Goal: Information Seeking & Learning: Learn about a topic

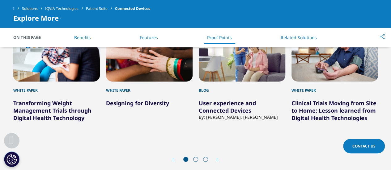
scroll to position [1543, 0]
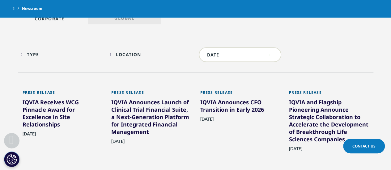
scroll to position [297, 0]
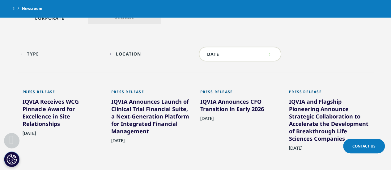
click at [198, 162] on div "Press Release IQVIA Announces CFO Transition in Early 2026 September 02, 2025 L…" at bounding box center [239, 125] width 89 height 89
click at [56, 110] on div "IQVIA Receives WCG Pinnacle Award for Excellence in Site Relationships" at bounding box center [63, 114] width 80 height 32
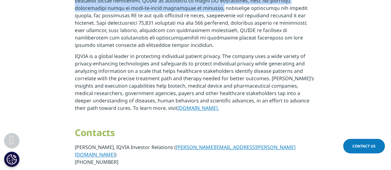
scroll to position [358, 0]
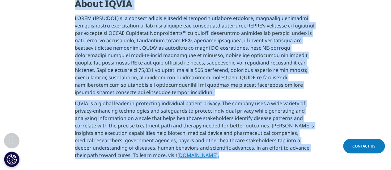
drag, startPoint x: 9, startPoint y: 76, endPoint x: 175, endPoint y: 145, distance: 180.7
click at [175, 145] on div "Clear Search Loading Choose a Region Contact Us" at bounding box center [195, 25] width 391 height 767
copy div "IQVIA Receives WCG Pinnacle Award for Excellence in Site Relationships Sep 16, …"
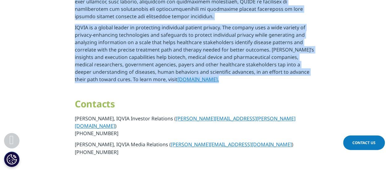
scroll to position [436, 0]
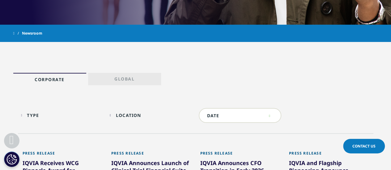
scroll to position [254, 0]
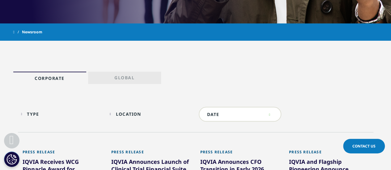
click at [130, 113] on div "Location" at bounding box center [128, 114] width 25 height 6
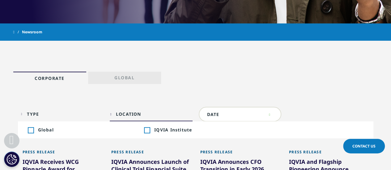
click at [146, 128] on div "Toggle" at bounding box center [147, 131] width 6 height 6
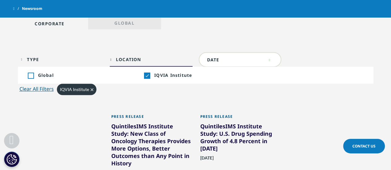
scroll to position [292, 0]
click at [88, 87] on span "IQVIA Institute" at bounding box center [74, 88] width 29 height 5
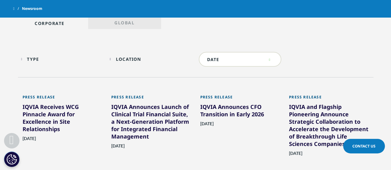
scroll to position [499, 0]
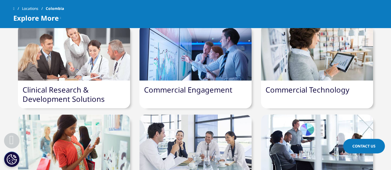
scroll to position [215, 0]
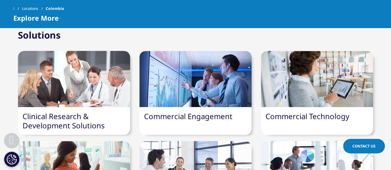
click at [59, 111] on link "Clinical Research & Development Solutions" at bounding box center [64, 120] width 82 height 19
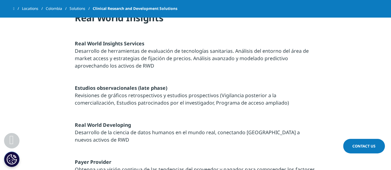
scroll to position [240, 0]
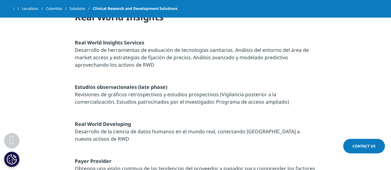
click at [129, 149] on p at bounding box center [195, 151] width 241 height 11
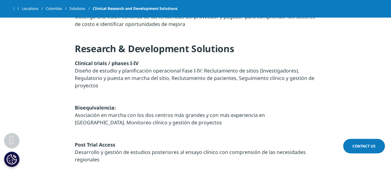
scroll to position [392, 0]
click at [129, 149] on p "Desarrollo y gestión de estudios posteriores al ensayo clínico con comprensión …" at bounding box center [195, 157] width 241 height 19
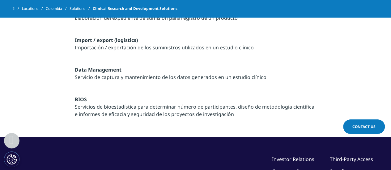
scroll to position [856, 0]
